Goal: Find specific page/section: Find specific page/section

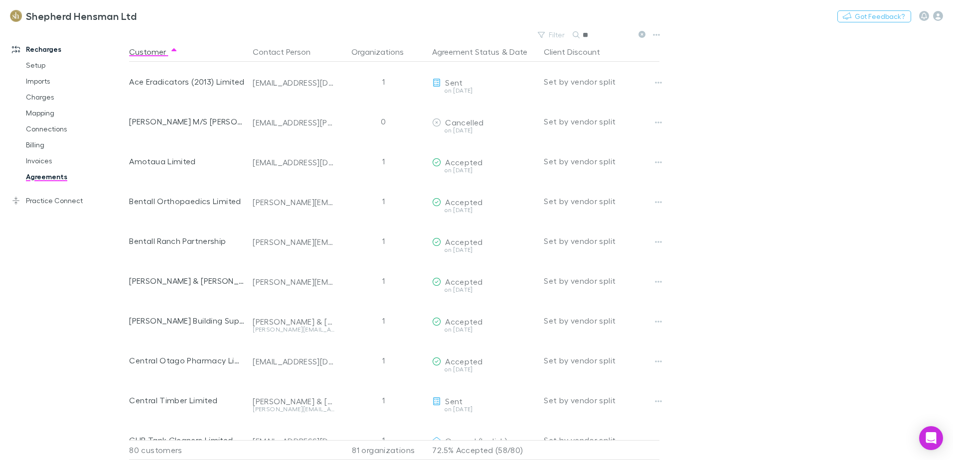
type input "*"
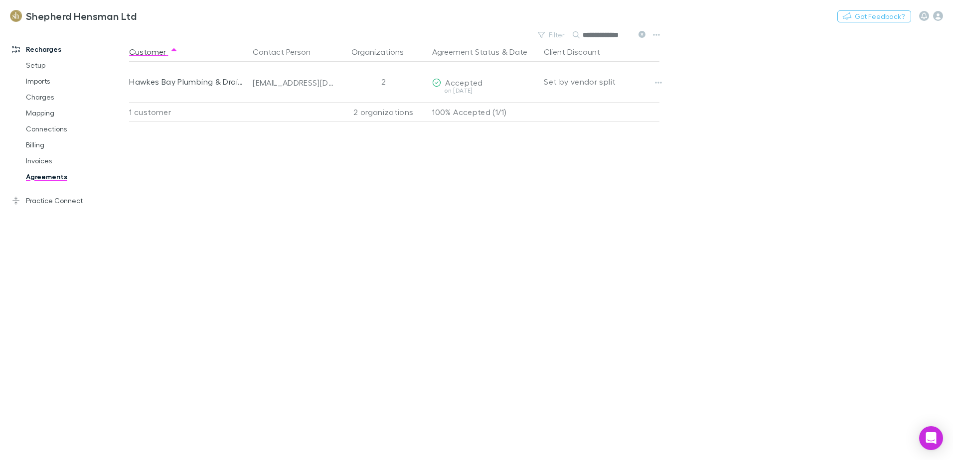
type input "**********"
click at [46, 115] on link "Mapping" at bounding box center [75, 113] width 119 height 16
